Goal: Information Seeking & Learning: Understand process/instructions

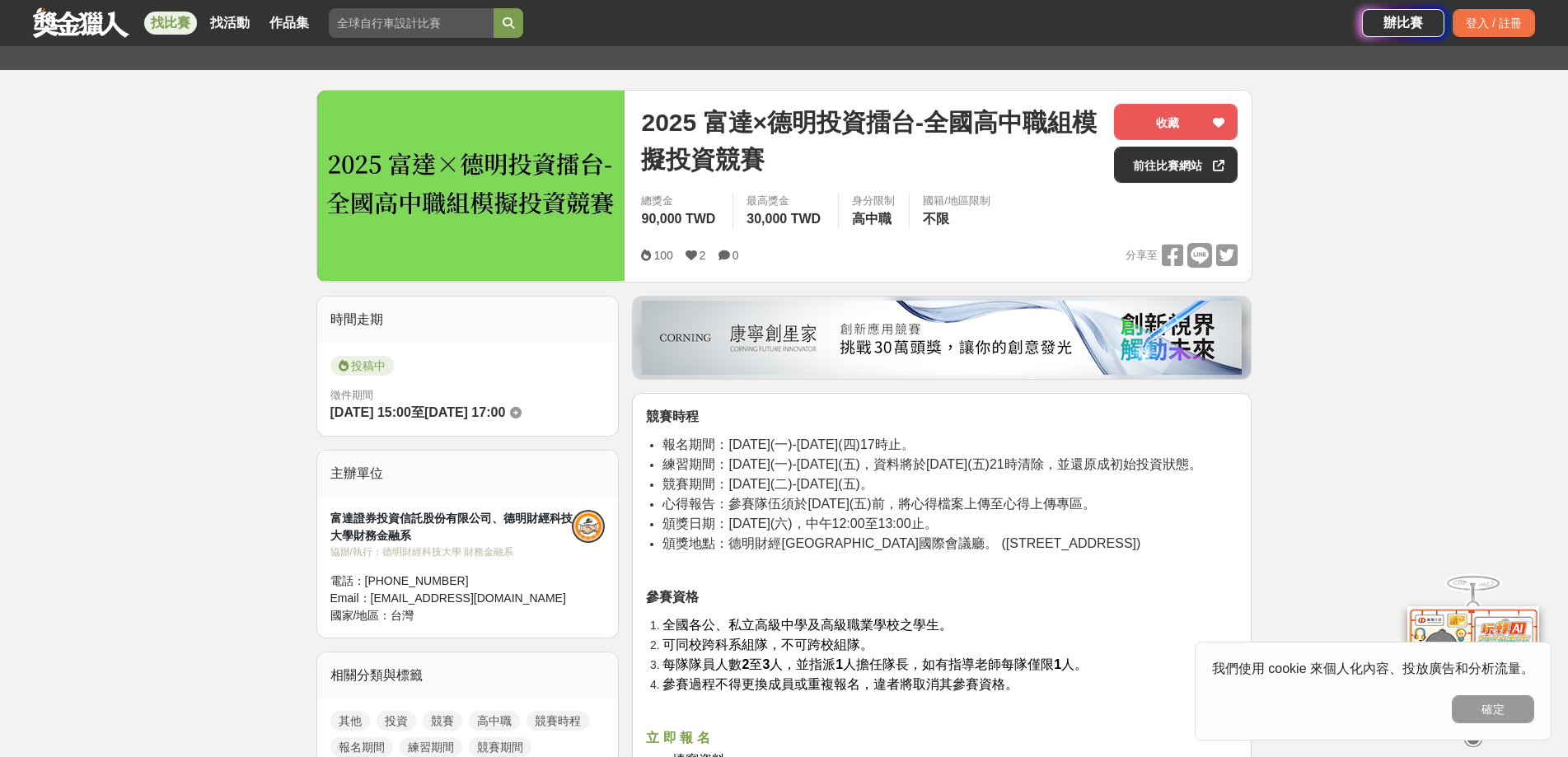
scroll to position [165, 0]
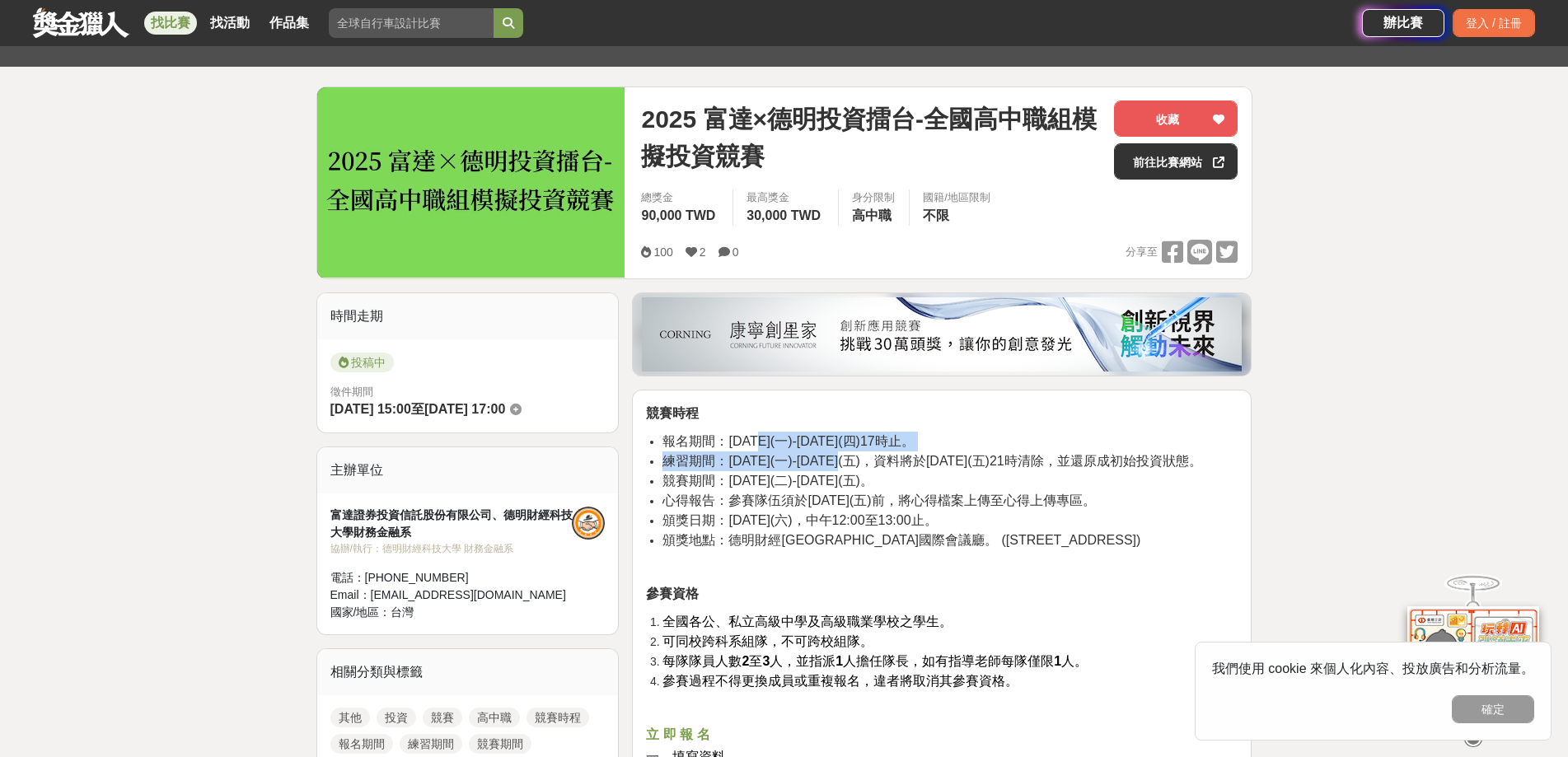
drag, startPoint x: 799, startPoint y: 451, endPoint x: 909, endPoint y: 464, distance: 110.8
click at [907, 460] on ul "報名期間：[DATE](一)-[DATE](四)17時止。 練習期間：[DATE](一)-[DATE](五)，資料將於[DATE](五)21時清除，並還原成初…" at bounding box center [941, 490] width 591 height 118
click at [907, 511] on li "心得報告：參賽隊伍須於[DATE](五)前，將心得檔案上傳至心得上傳專區。" at bounding box center [950, 501] width 575 height 20
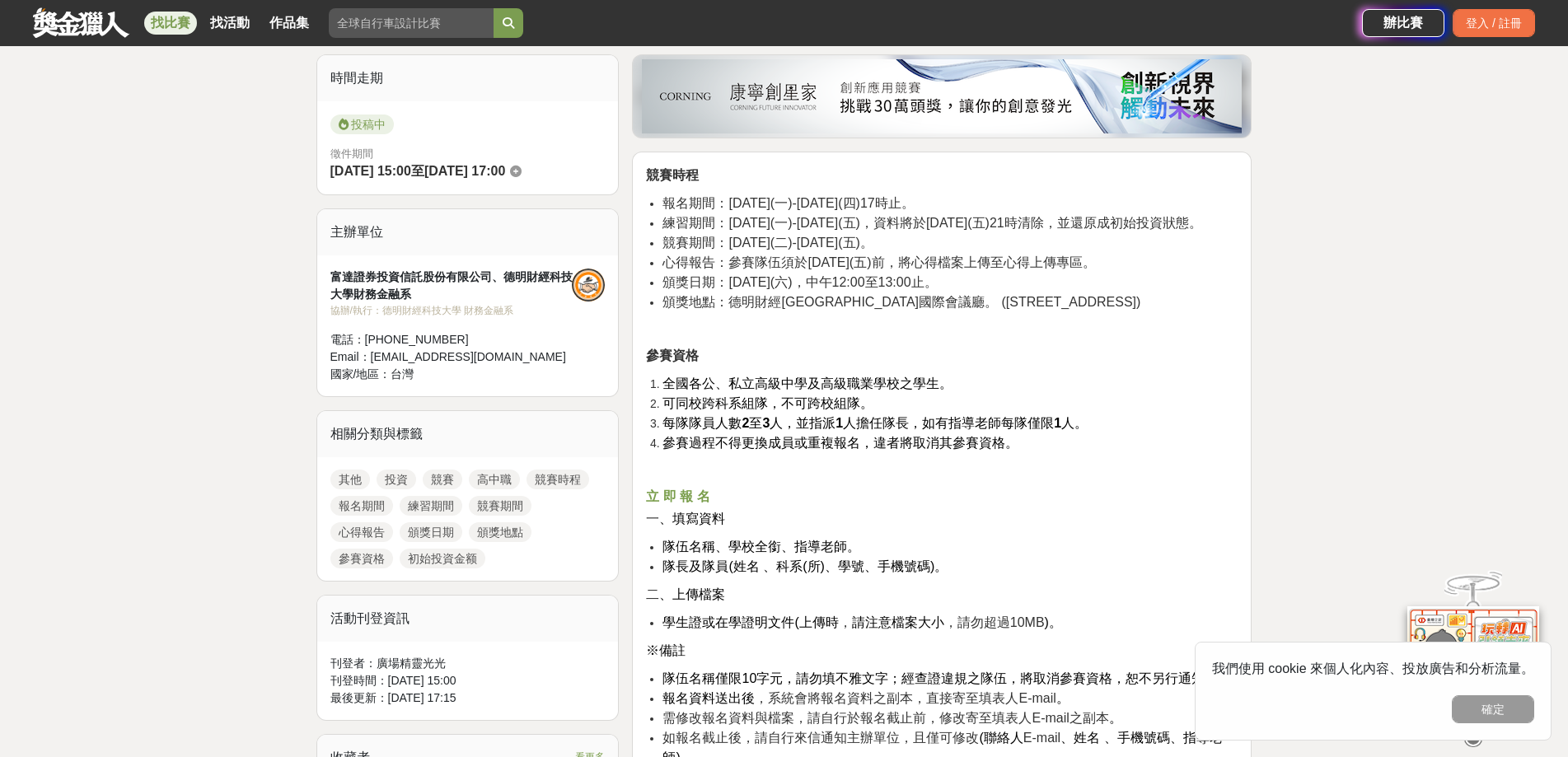
scroll to position [412, 0]
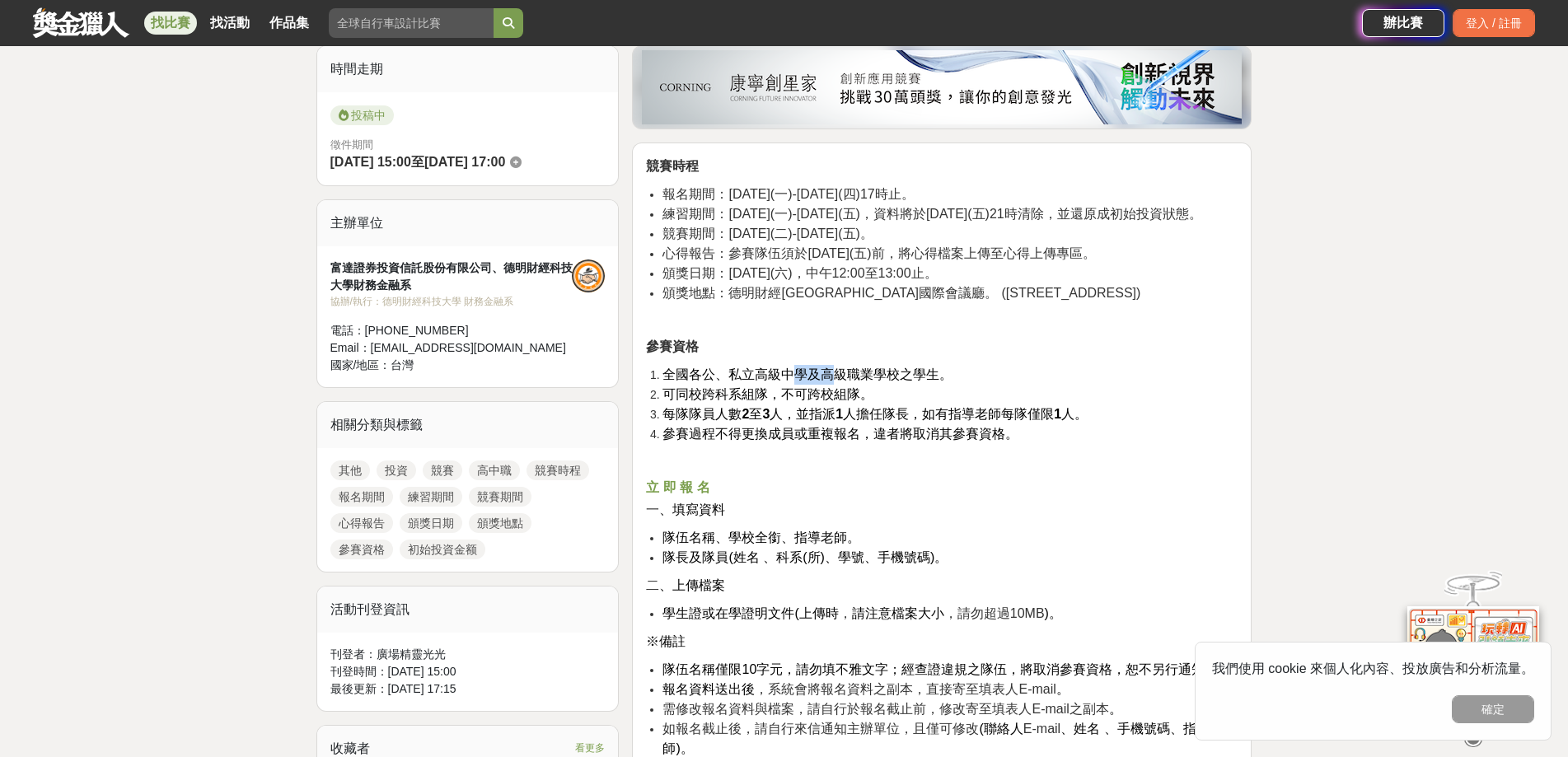
drag, startPoint x: 793, startPoint y: 402, endPoint x: 836, endPoint y: 389, distance: 44.9
click at [836, 385] on li "全國各公、私立高級中學及高級職業學校之學生。" at bounding box center [950, 375] width 575 height 20
click at [837, 423] on li "每隊隊員人數 2 至 3 人，並指派 1 人擔任隊長，如有指導老師每隊僅限 1 人。" at bounding box center [950, 413] width 575 height 20
drag, startPoint x: 921, startPoint y: 438, endPoint x: 918, endPoint y: 461, distance: 23.2
click at [930, 421] on span "每隊隊員人數 2 至 3 人，並指派 1 人擔任隊長，如有指導老師每隊僅限 1 人。" at bounding box center [875, 413] width 425 height 14
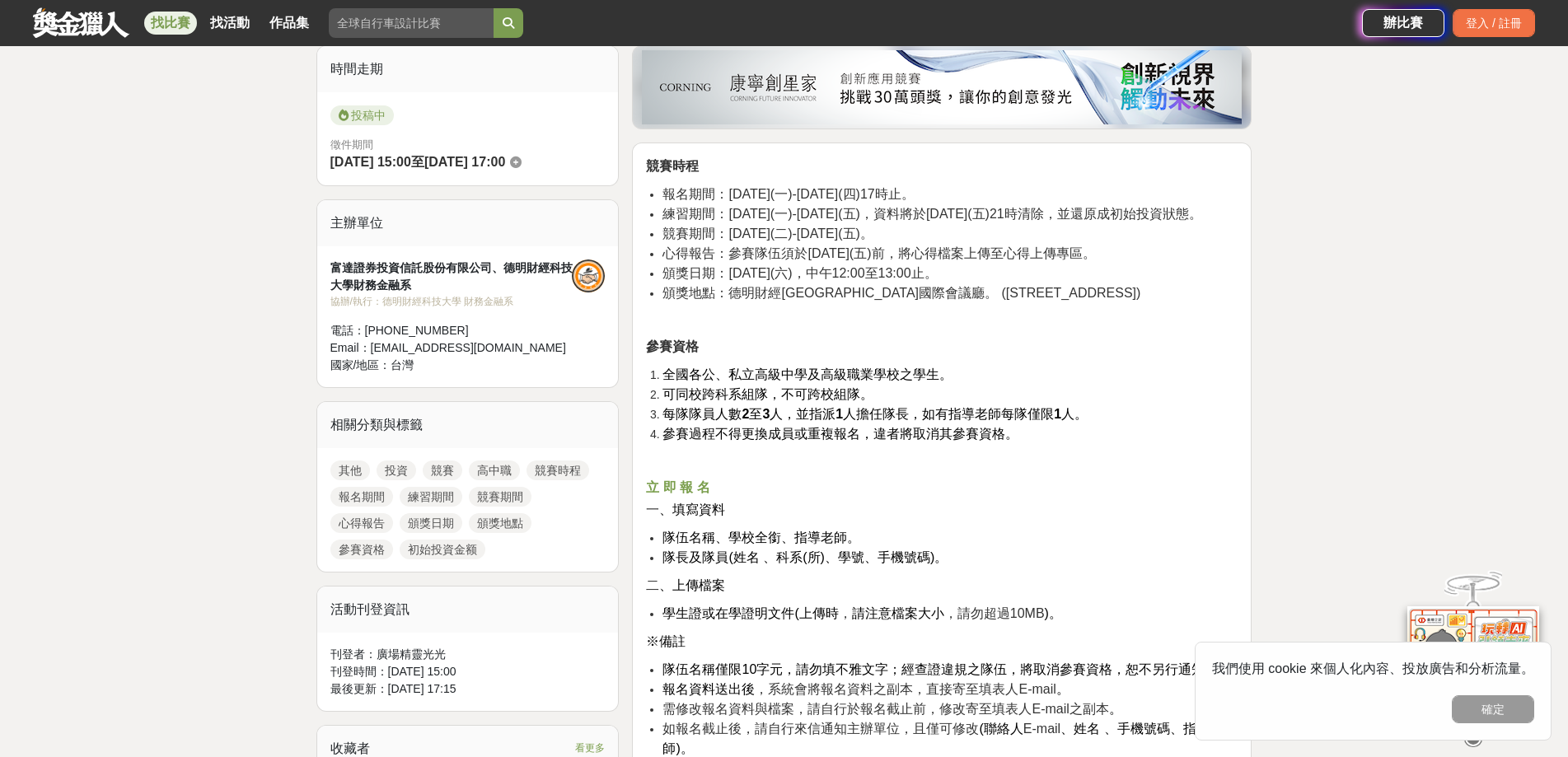
click at [900, 471] on h2 at bounding box center [941, 462] width 591 height 20
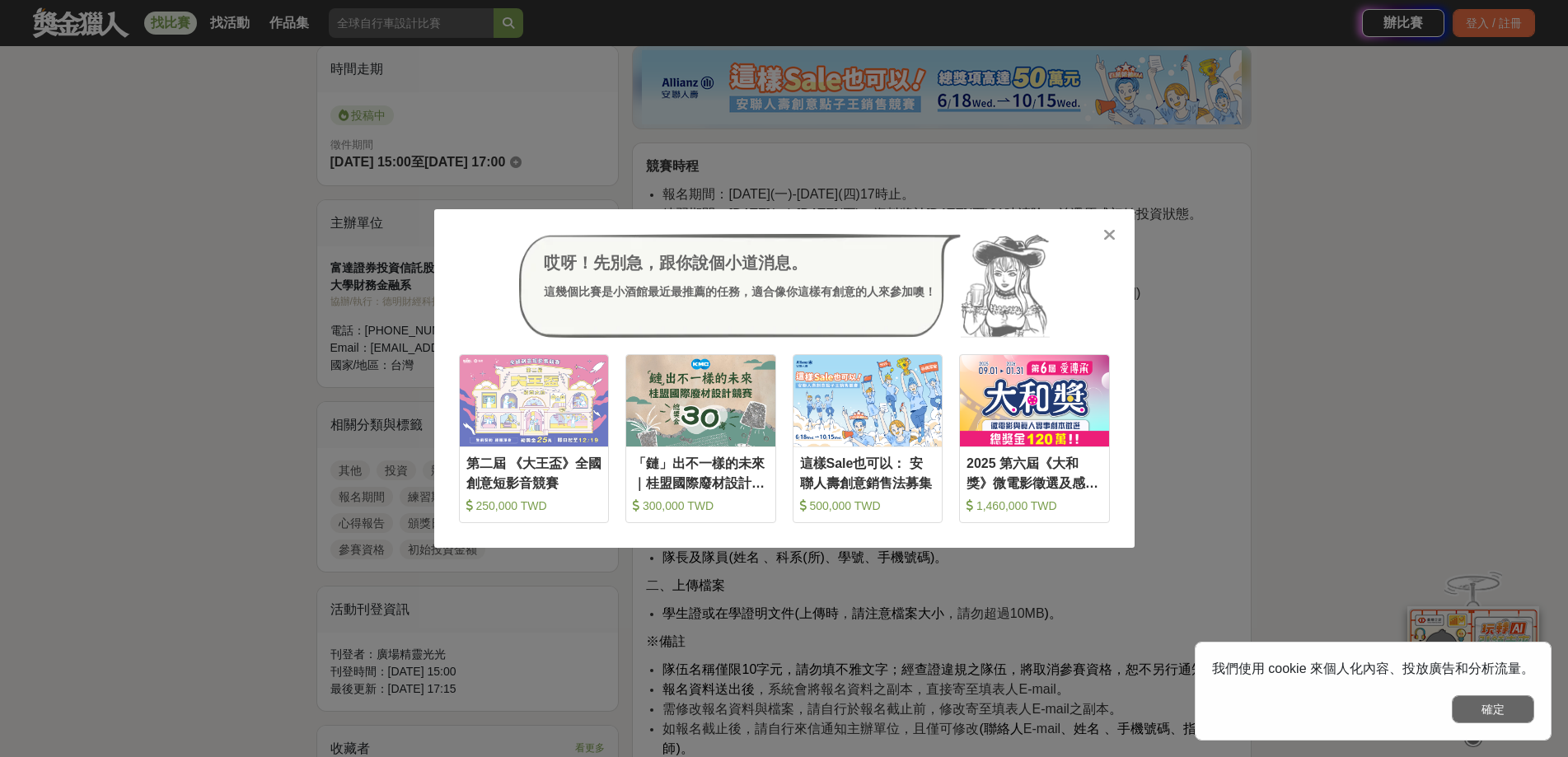
click at [1472, 716] on button "確定" at bounding box center [1492, 709] width 82 height 28
